Goal: Find specific page/section: Find specific page/section

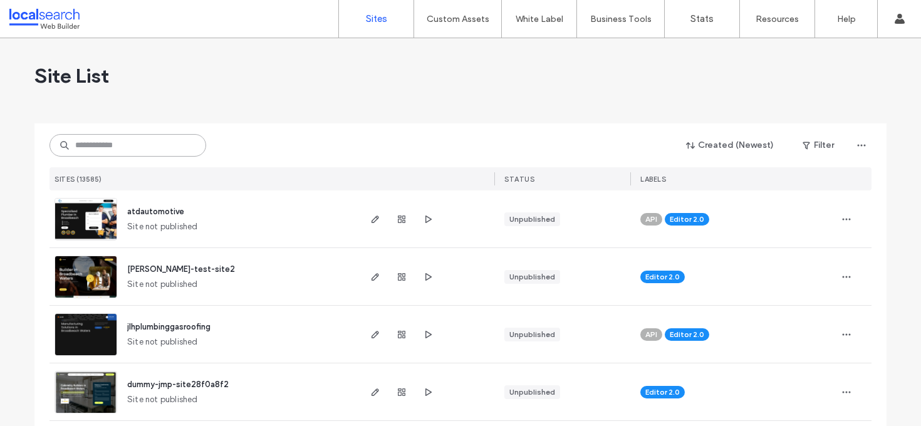
click at [135, 139] on input at bounding box center [127, 145] width 157 height 23
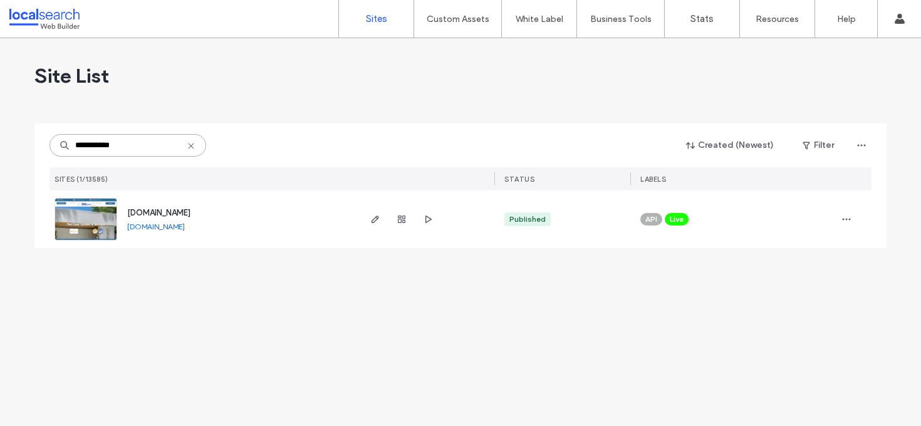
type input "**********"
click at [190, 212] on span "[DOMAIN_NAME]" at bounding box center [158, 212] width 63 height 9
